Goal: Find specific page/section: Find specific page/section

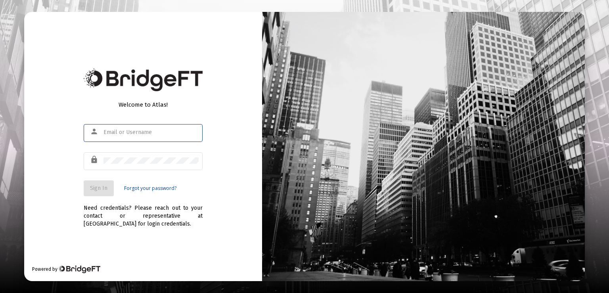
click at [118, 134] on input "text" at bounding box center [151, 132] width 95 height 6
type input "[PERSON_NAME][EMAIL_ADDRESS][PERSON_NAME][DOMAIN_NAME]"
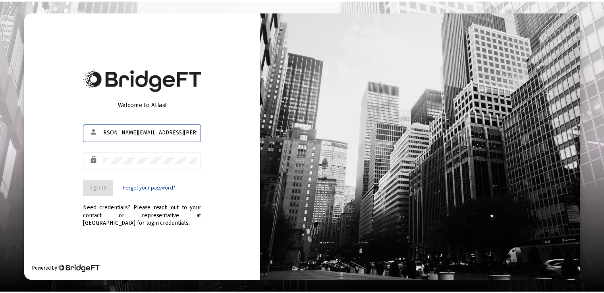
scroll to position [0, 0]
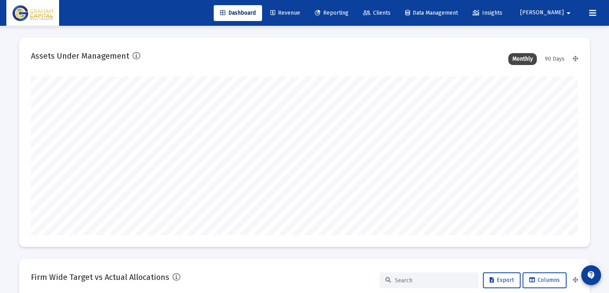
type input "[DATE]"
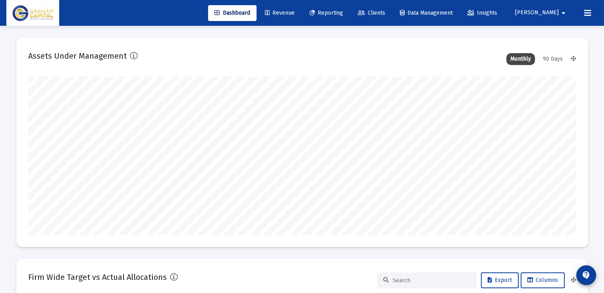
scroll to position [159, 256]
click at [385, 10] on span "Clients" at bounding box center [371, 13] width 27 height 7
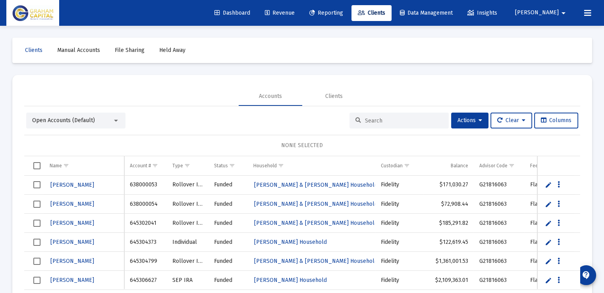
click at [372, 118] on input at bounding box center [404, 120] width 78 height 7
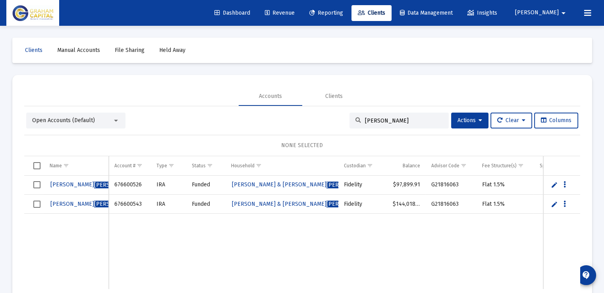
type input "[PERSON_NAME]"
